Goal: Book appointment/travel/reservation

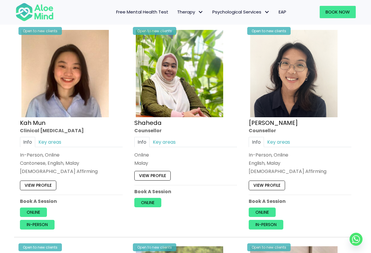
scroll to position [321, 0]
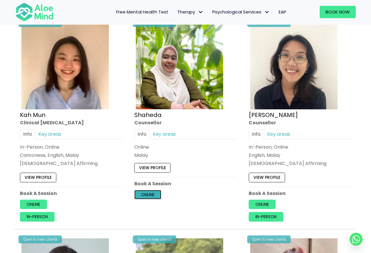
click at [137, 197] on link "Online" at bounding box center [147, 194] width 27 height 9
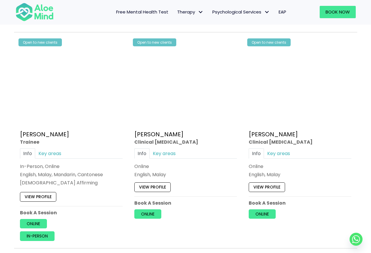
scroll to position [1202, 0]
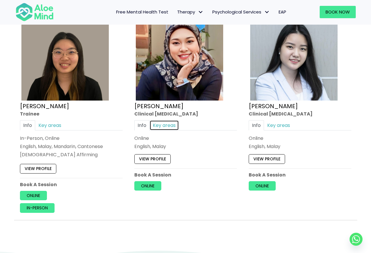
click at [171, 126] on link "Key areas" at bounding box center [163, 125] width 29 height 10
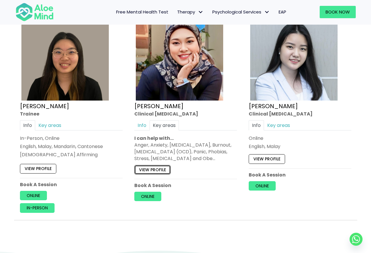
click at [162, 171] on link "View profile" at bounding box center [152, 169] width 36 height 9
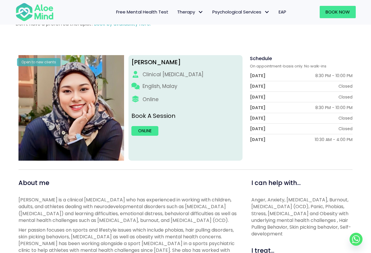
scroll to position [29, 0]
